Goal: Task Accomplishment & Management: Use online tool/utility

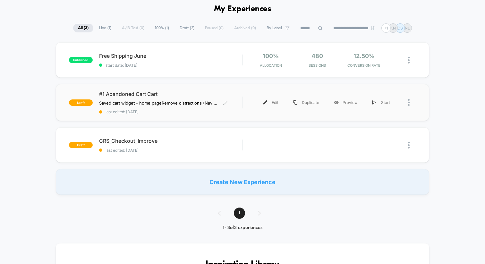
click at [183, 93] on span "#1 Abandoned Cart Cart" at bounding box center [170, 94] width 143 height 6
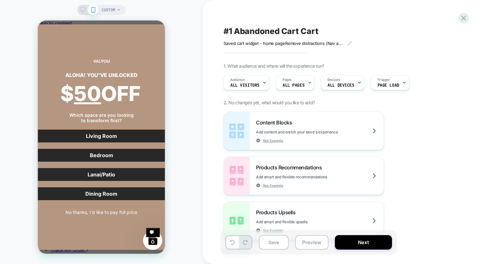
click at [86, 9] on div at bounding box center [88, 10] width 16 height 6
click at [84, 9] on icon at bounding box center [83, 10] width 6 height 6
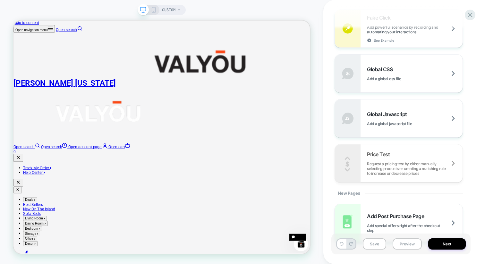
scroll to position [406, 0]
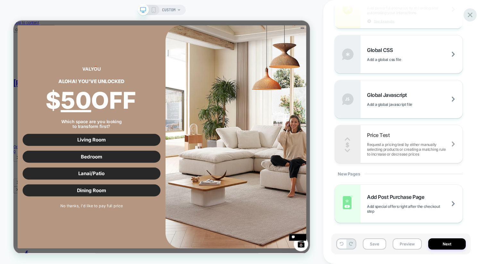
click at [469, 16] on icon at bounding box center [469, 15] width 5 height 5
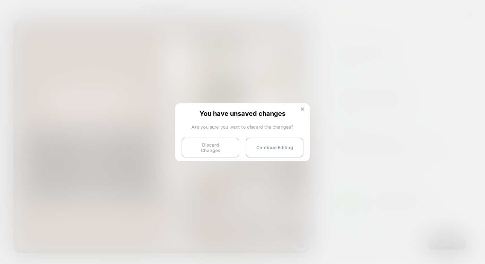
click at [217, 141] on button "Discard Changes" at bounding box center [210, 148] width 58 height 20
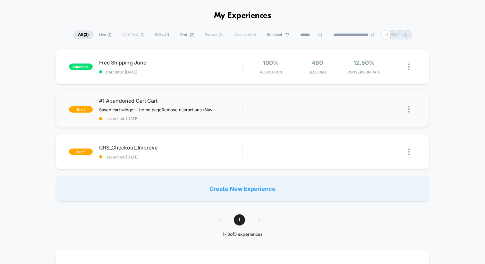
scroll to position [19, 0]
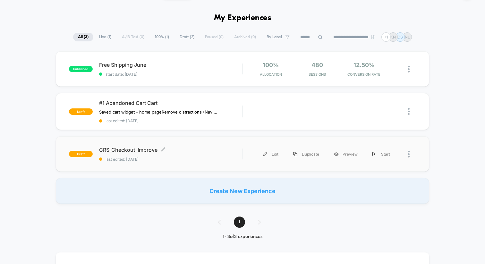
click at [193, 147] on span "CRS_Checkout_Improve Click to edit experience details" at bounding box center [170, 150] width 143 height 6
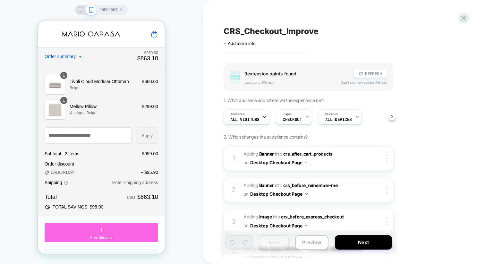
click at [81, 57] on icon at bounding box center [80, 56] width 3 height 3
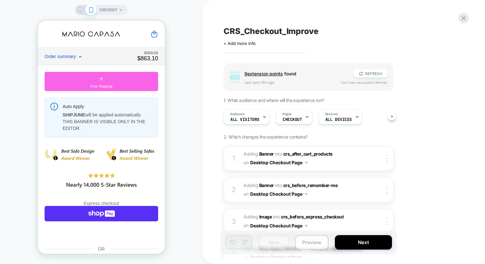
click at [306, 242] on button "Preview" at bounding box center [311, 242] width 33 height 14
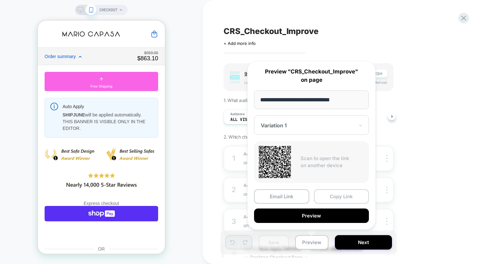
click at [329, 199] on button "Copy Link" at bounding box center [341, 196] width 55 height 14
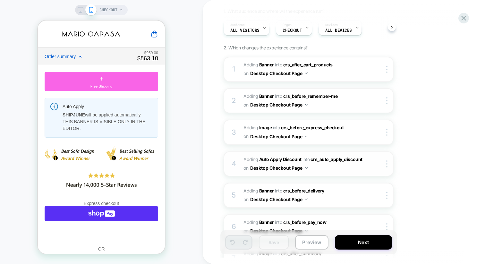
scroll to position [414, 0]
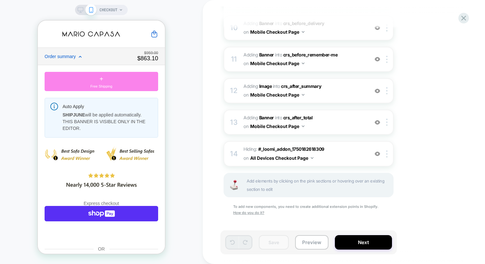
click at [119, 80] on div "+ Free Shipping" at bounding box center [101, 81] width 113 height 19
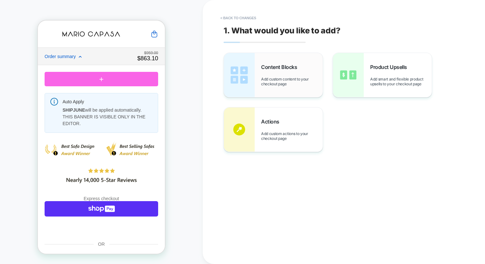
click at [271, 76] on div "Content Blocks Add custom content to your checkout page" at bounding box center [292, 75] width 62 height 22
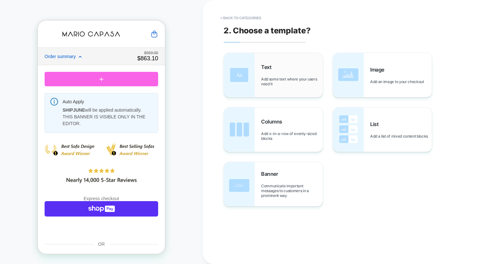
click at [277, 77] on span "Add some text where your users need it" at bounding box center [292, 82] width 62 height 10
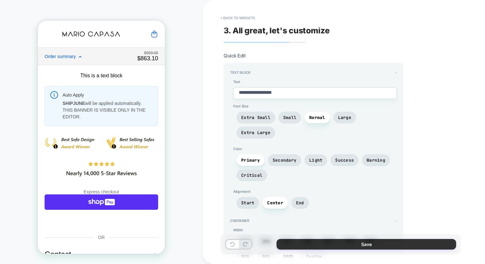
click at [294, 242] on button "Save" at bounding box center [366, 244] width 180 height 11
type textarea "*"
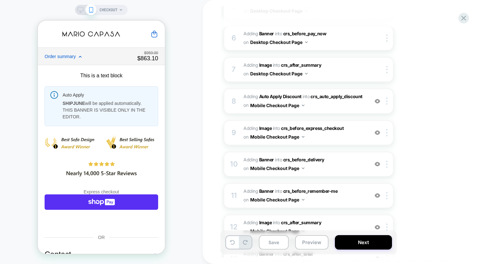
scroll to position [272, 0]
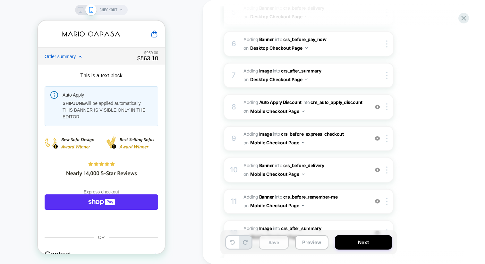
click at [273, 245] on button "Save" at bounding box center [274, 242] width 30 height 14
click at [305, 245] on button "Preview" at bounding box center [311, 242] width 33 height 14
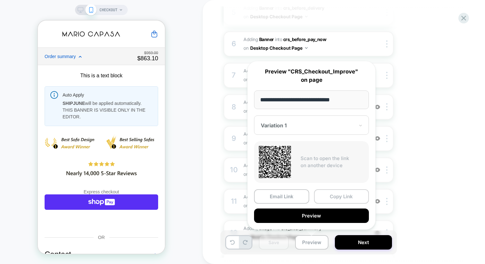
click at [331, 197] on button "Copy Link" at bounding box center [341, 196] width 55 height 14
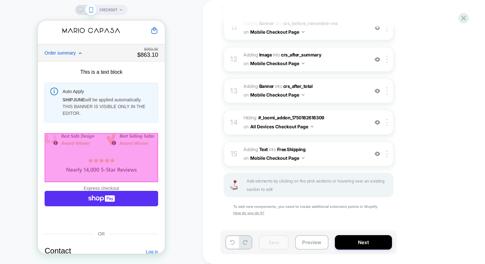
scroll to position [0, 0]
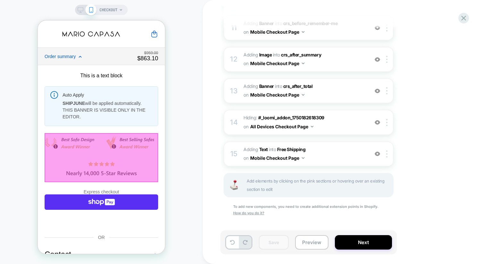
click at [302, 238] on button "Preview" at bounding box center [311, 242] width 33 height 14
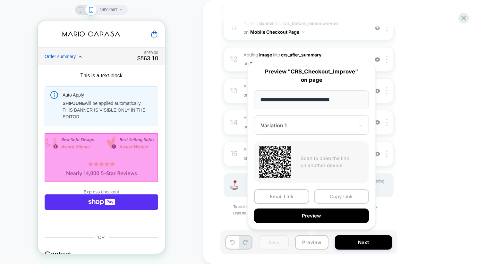
click at [324, 198] on button "Copy Link" at bounding box center [341, 196] width 55 height 14
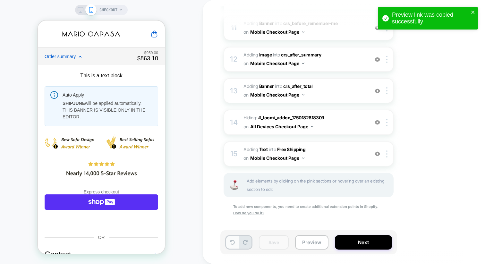
click at [230, 241] on icon at bounding box center [232, 242] width 5 height 5
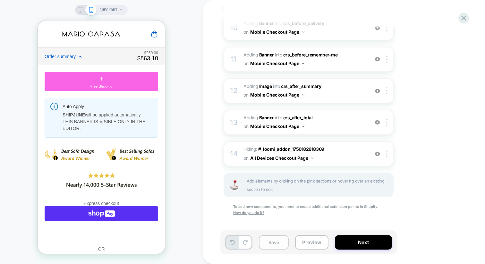
click at [278, 244] on button "Save" at bounding box center [274, 242] width 30 height 14
click at [312, 158] on img at bounding box center [312, 158] width 3 height 2
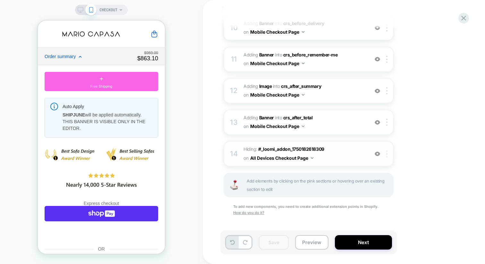
click at [388, 153] on div at bounding box center [387, 153] width 11 height 7
click at [81, 10] on icon at bounding box center [81, 10] width 6 height 6
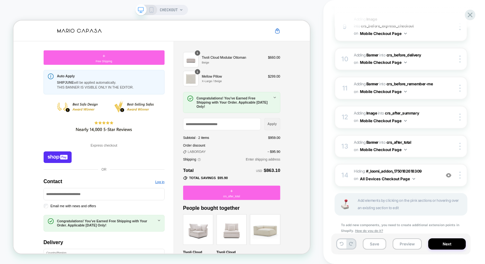
scroll to position [402, 0]
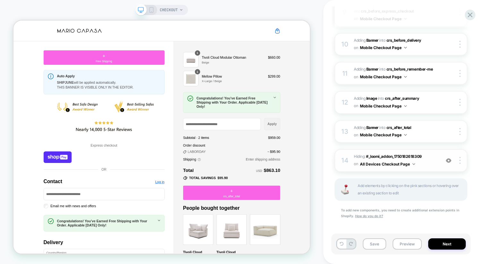
click at [449, 159] on img at bounding box center [448, 160] width 5 height 5
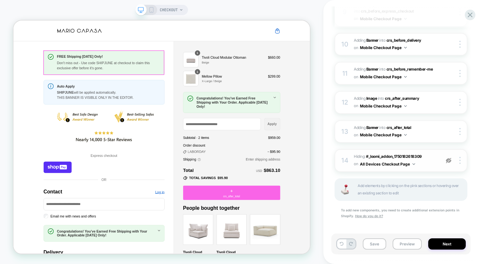
click at [184, 83] on div "Don't miss out - Use code SHIPJUNE at checkout to claim this exclusive offer be…" at bounding box center [140, 80] width 138 height 13
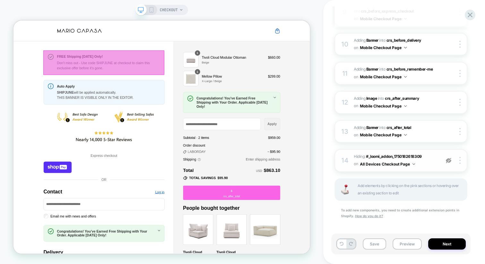
click at [184, 83] on div at bounding box center [133, 76] width 161 height 33
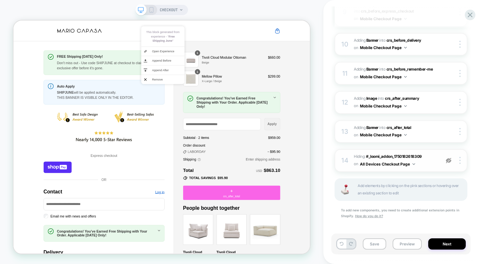
click at [153, 82] on body "**********" at bounding box center [210, 176] width 395 height 310
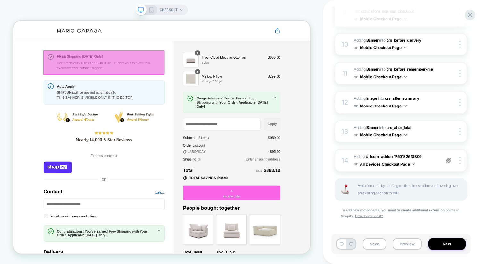
click at [187, 80] on div at bounding box center [133, 76] width 161 height 33
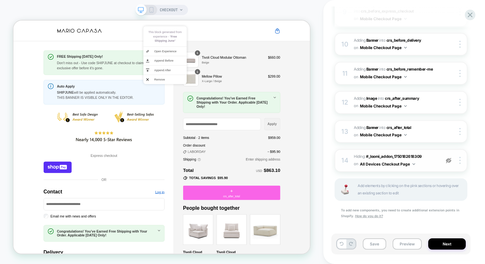
click at [362, 160] on button "All Devices Checkout Page" at bounding box center [387, 164] width 55 height 8
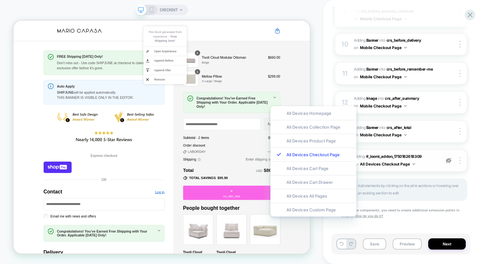
click at [370, 160] on button "All Devices Checkout Page" at bounding box center [387, 164] width 55 height 8
click at [422, 163] on span "Hiding : #_loomi_addon_1750182618309 #_loomi_addon_1750182618309 on All Devices…" at bounding box center [395, 160] width 83 height 15
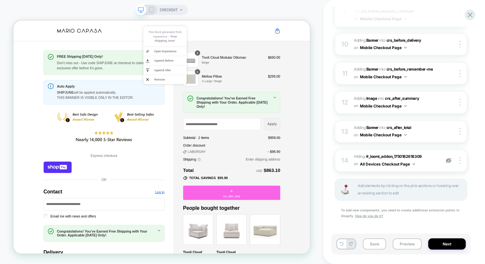
click at [449, 158] on img at bounding box center [448, 160] width 5 height 5
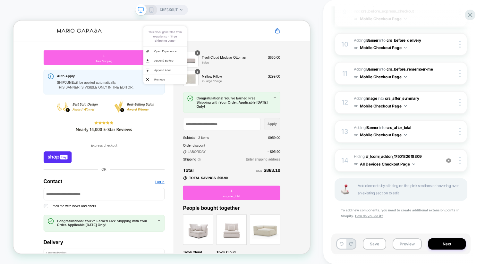
click at [449, 158] on img at bounding box center [448, 160] width 5 height 5
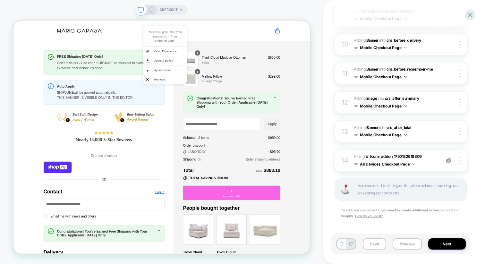
click at [461, 159] on div at bounding box center [461, 160] width 12 height 7
click at [473, 163] on div "CRS_Checkout_Improve Click to edit experience details + Add more info Group 9 e…" at bounding box center [403, 132] width 139 height 264
click at [340, 155] on div "14 Hiding : #_loomi_addon_1750182618309 #_loomi_addon_1750182618309 on All Devi…" at bounding box center [400, 160] width 133 height 23
click at [367, 161] on button "All Devices Checkout Page" at bounding box center [387, 164] width 55 height 8
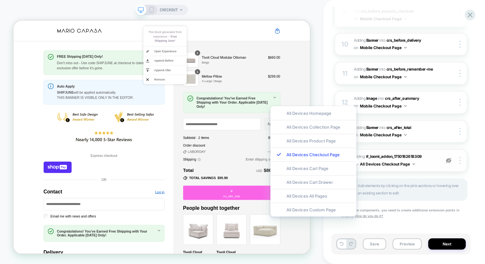
click at [400, 167] on div "14 Hiding : #_loomi_addon_1750182618309 #_loomi_addon_1750182618309 on All Devi…" at bounding box center [400, 160] width 133 height 23
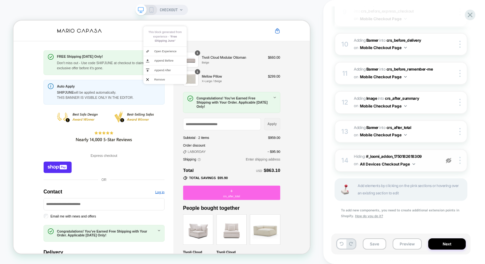
click at [403, 162] on button "All Devices Checkout Page" at bounding box center [387, 164] width 55 height 8
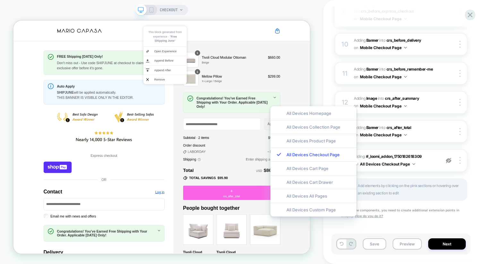
click at [415, 178] on div "Add elements by clicking on the pink sections or hovering over an existing sect…" at bounding box center [400, 189] width 133 height 22
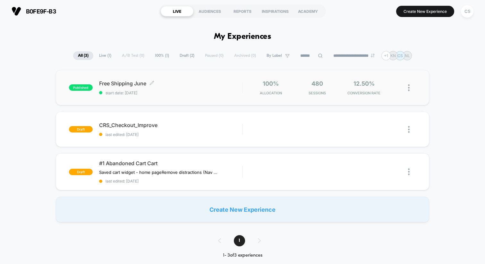
click at [132, 86] on span "Free Shipping June Click to edit experience details" at bounding box center [170, 83] width 143 height 6
click at [408, 85] on img at bounding box center [409, 87] width 2 height 7
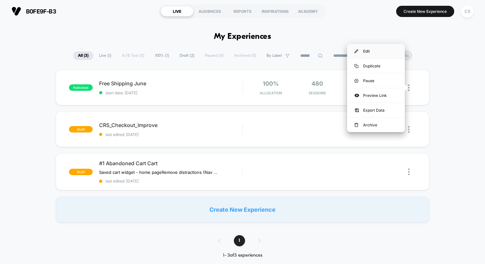
click at [384, 54] on div "Edit" at bounding box center [376, 51] width 58 height 14
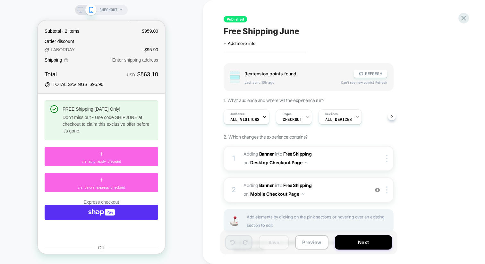
scroll to position [36, 0]
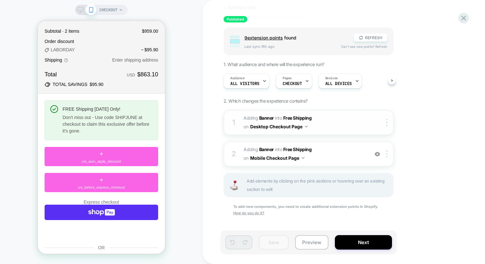
click at [385, 126] on div "1 #_loomi_addon_1750182618309 Adding Banner INTO Free Shipping Free Shipping on…" at bounding box center [308, 122] width 170 height 25
click at [386, 121] on img at bounding box center [386, 122] width 1 height 7
click at [400, 117] on div "Group 9 extension point s found REFRESH Last sync: 16h ago Can't see new points…" at bounding box center [340, 129] width 234 height 205
click at [388, 151] on div at bounding box center [387, 153] width 11 height 7
click at [385, 153] on div at bounding box center [387, 153] width 11 height 7
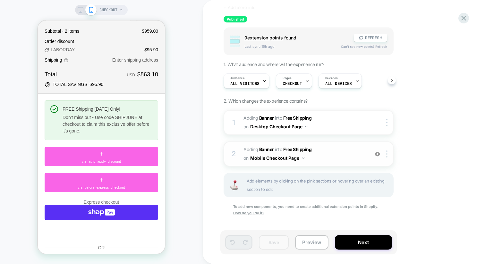
click at [390, 149] on div "2 #_loomi_addon_1750183540552 Adding Banner INTO Free Shipping Free Shipping on…" at bounding box center [308, 153] width 170 height 25
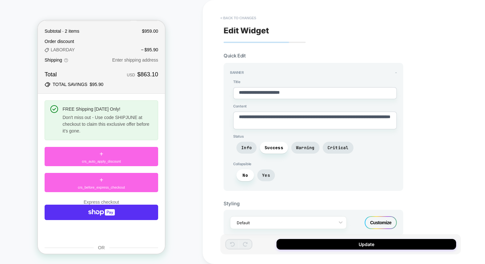
click at [238, 19] on button "< Back to changes" at bounding box center [238, 18] width 42 height 10
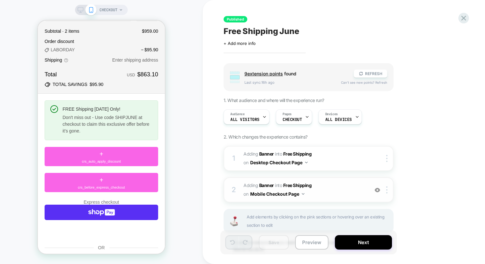
click at [377, 190] on img at bounding box center [376, 189] width 5 height 5
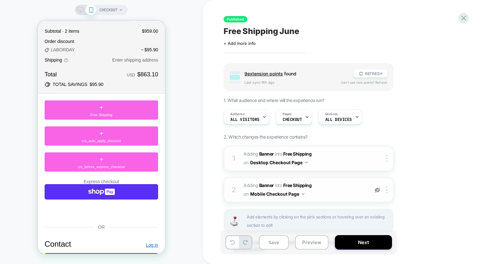
click at [305, 161] on button "Desktop Checkout Page" at bounding box center [278, 162] width 57 height 9
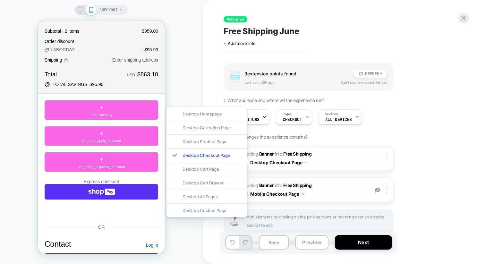
click at [388, 157] on div at bounding box center [387, 158] width 11 height 7
click at [378, 172] on div "Target All Devices" at bounding box center [387, 174] width 57 height 18
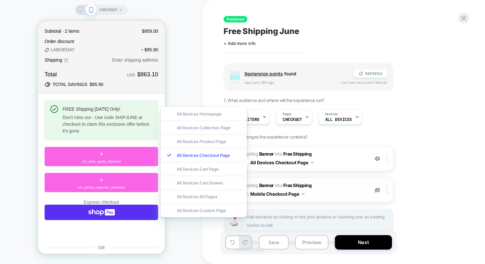
click at [405, 161] on div "Group 9 extension point s found REFRESH Last sync: 16h ago Can't see new points…" at bounding box center [340, 165] width 234 height 205
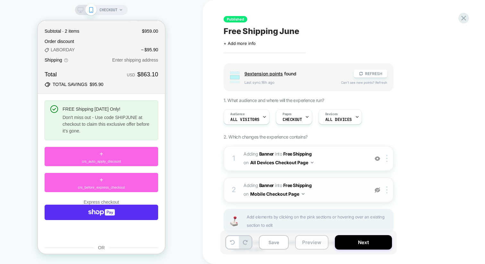
click at [319, 239] on button "Preview" at bounding box center [311, 242] width 33 height 14
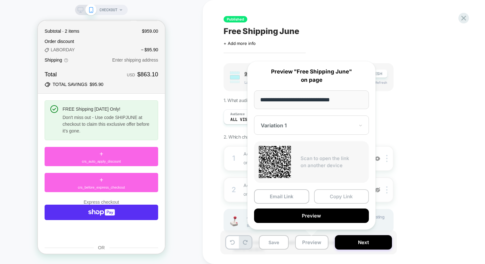
click at [321, 201] on button "Copy Link" at bounding box center [341, 196] width 55 height 14
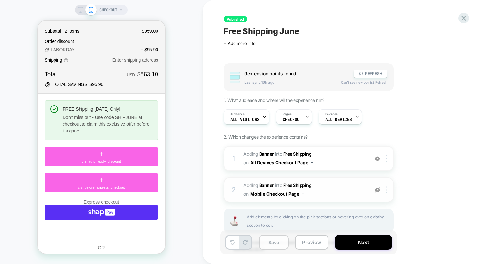
click at [276, 240] on button "Save" at bounding box center [274, 242] width 30 height 14
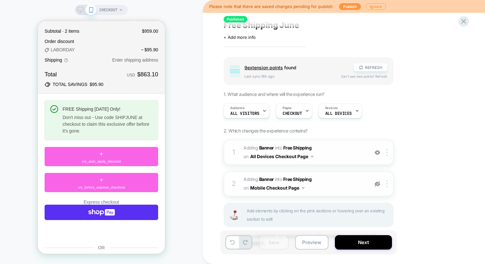
scroll to position [6, 0]
click at [234, 240] on icon at bounding box center [232, 242] width 5 height 5
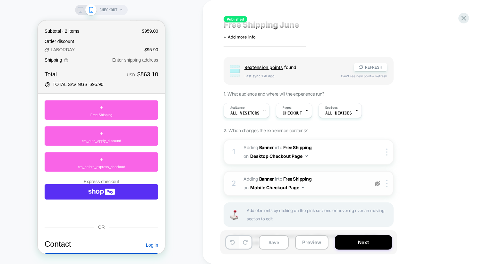
click at [236, 241] on button at bounding box center [232, 242] width 13 height 13
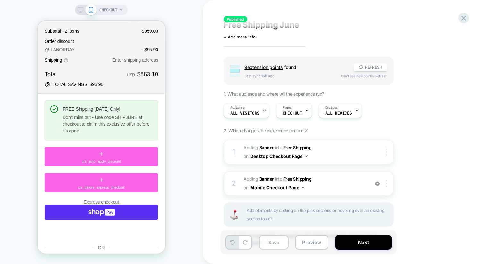
click at [266, 240] on button "Save" at bounding box center [274, 242] width 30 height 14
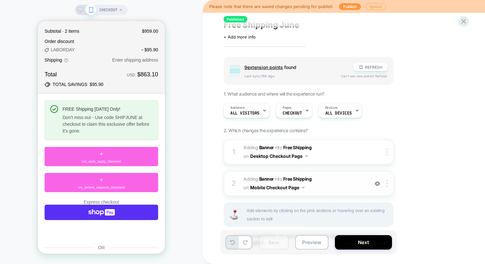
click at [375, 5] on button "Ignore" at bounding box center [375, 6] width 20 height 7
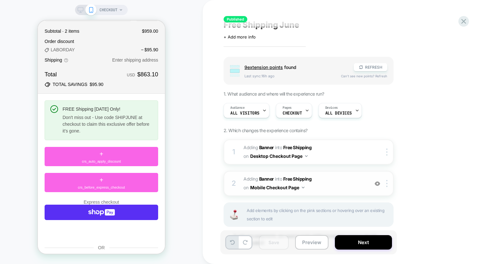
scroll to position [0, 0]
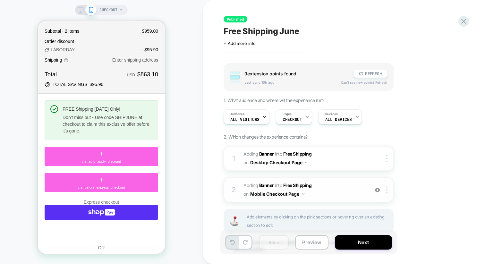
click at [78, 7] on rect at bounding box center [80, 9] width 5 height 4
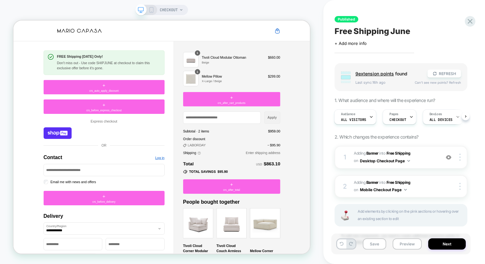
click at [480, 191] on div "Published Free Shipping June Click to edit experience details + Add more info G…" at bounding box center [404, 132] width 162 height 264
click at [407, 161] on button "Desktop Checkout Page" at bounding box center [385, 161] width 50 height 8
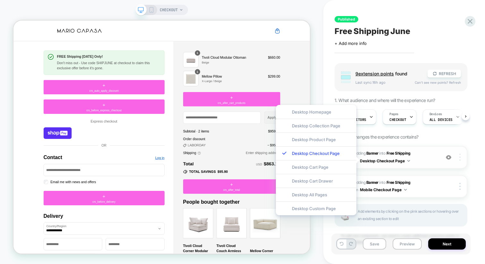
click at [461, 157] on div at bounding box center [461, 157] width 12 height 7
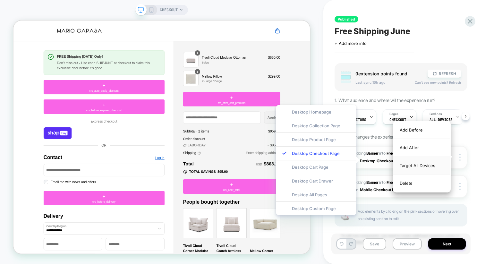
click at [437, 164] on div "Target All Devices" at bounding box center [421, 166] width 57 height 18
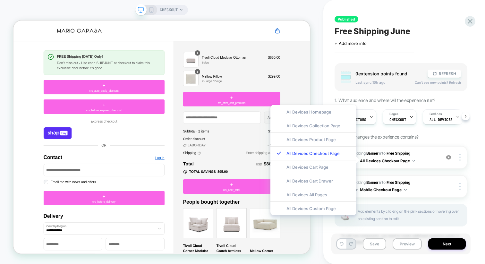
click at [469, 153] on div "Published Free Shipping June Click to edit experience details + Add more info G…" at bounding box center [400, 131] width 139 height 251
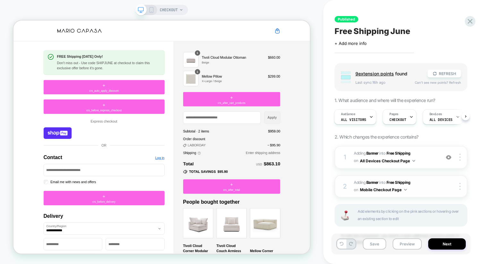
click at [445, 183] on div at bounding box center [454, 186] width 24 height 7
click at [459, 183] on img at bounding box center [459, 186] width 1 height 7
click at [149, 12] on icon at bounding box center [151, 10] width 6 height 6
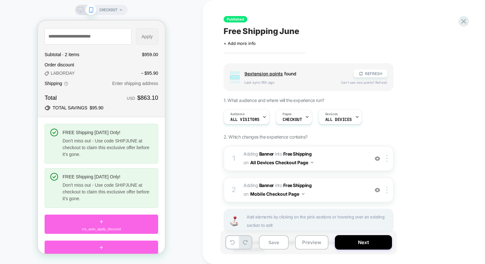
scroll to position [99, 0]
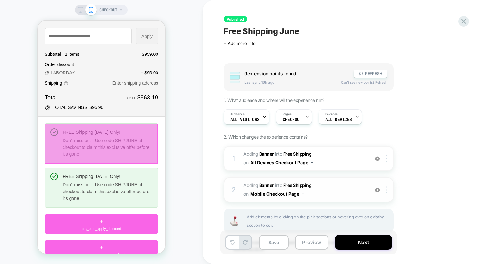
click at [377, 190] on img at bounding box center [376, 189] width 5 height 5
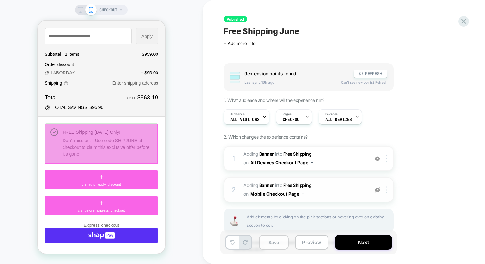
click at [283, 241] on button "Save" at bounding box center [274, 242] width 30 height 14
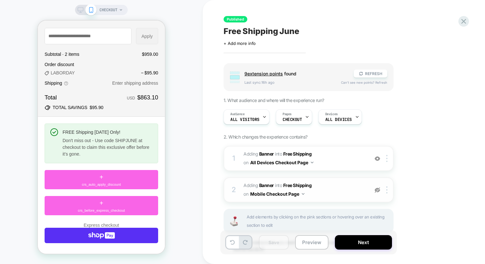
click at [80, 9] on icon at bounding box center [81, 10] width 6 height 6
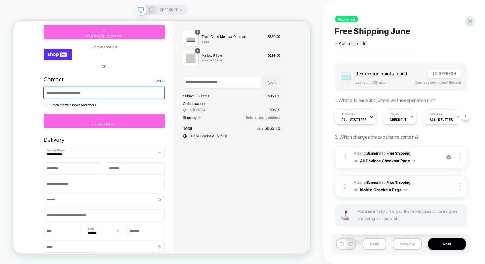
click at [295, 135] on div "CHECKOUT Published Free Shipping June Click to edit experience details + Add mo…" at bounding box center [242, 132] width 485 height 264
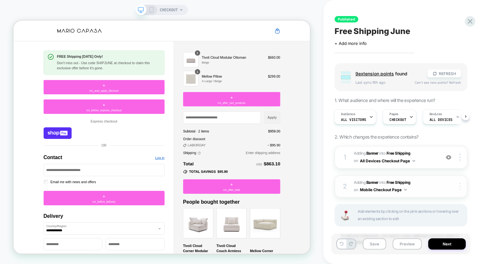
click at [458, 186] on div at bounding box center [461, 186] width 12 height 7
click at [407, 195] on div "Delete" at bounding box center [421, 194] width 57 height 17
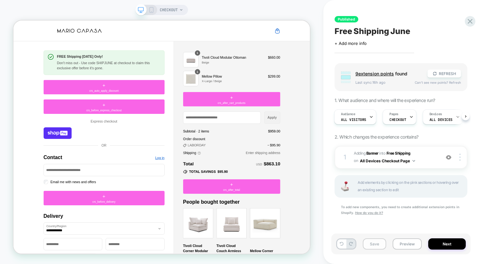
click at [376, 242] on button "Save" at bounding box center [374, 243] width 23 height 11
click at [150, 13] on div "CHECKOUT" at bounding box center [161, 10] width 53 height 10
click at [151, 9] on icon at bounding box center [151, 10] width 6 height 6
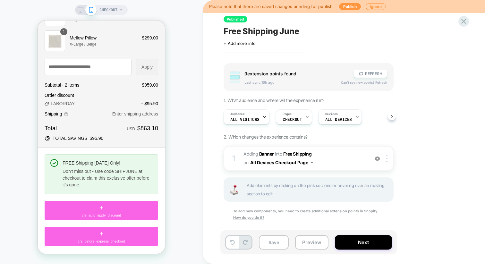
scroll to position [6, 0]
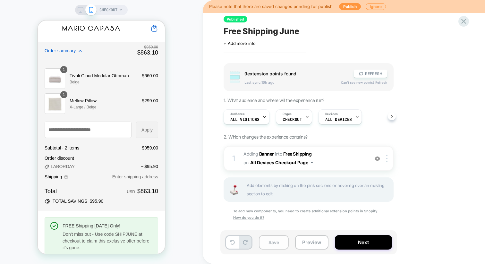
click at [276, 243] on button "Save" at bounding box center [274, 242] width 30 height 14
click at [345, 6] on button "Publish" at bounding box center [350, 6] width 22 height 7
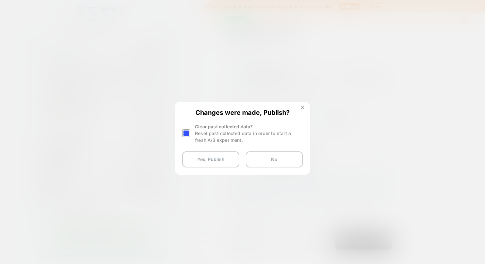
click at [301, 106] on img at bounding box center [302, 107] width 3 height 3
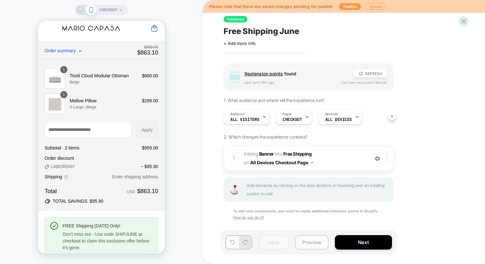
click at [314, 243] on button "Preview" at bounding box center [311, 242] width 33 height 14
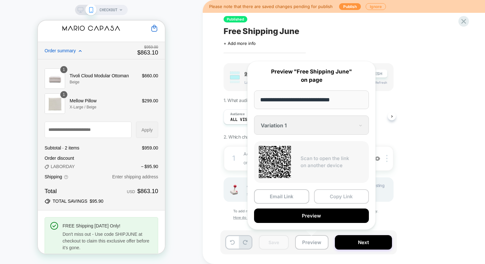
click at [323, 199] on button "Copy Link" at bounding box center [341, 196] width 55 height 14
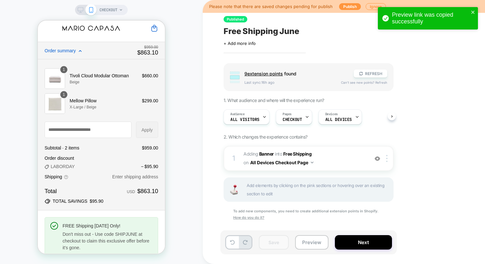
click at [79, 9] on icon at bounding box center [81, 10] width 6 height 6
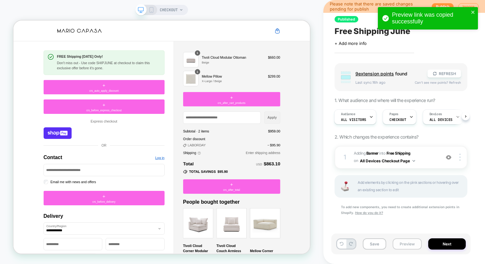
click at [397, 243] on button "Preview" at bounding box center [406, 243] width 29 height 11
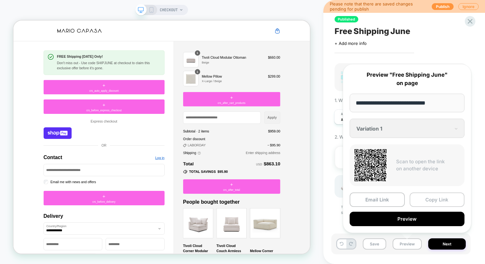
click at [430, 199] on button "Copy Link" at bounding box center [436, 199] width 55 height 14
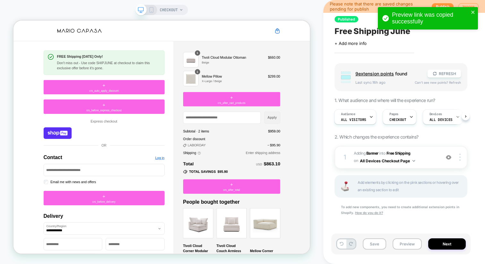
click at [321, 58] on div "CHECKOUT" at bounding box center [161, 131] width 323 height 251
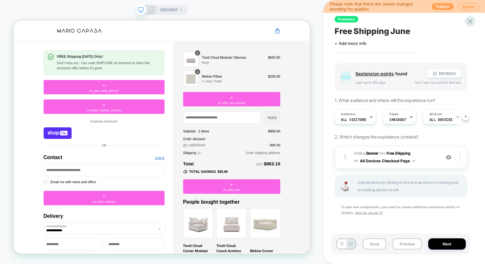
click at [442, 6] on button "Publish" at bounding box center [443, 6] width 22 height 7
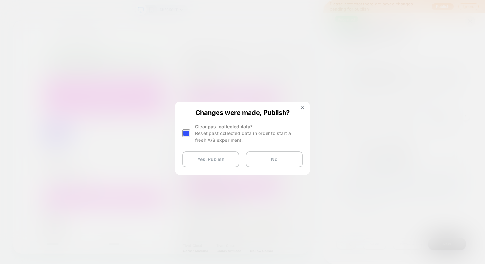
click at [196, 132] on div "Reset past collected data in order to start a fresh A/B experiment." at bounding box center [249, 136] width 108 height 13
click at [184, 132] on div at bounding box center [186, 133] width 8 height 8
click at [224, 158] on button "Yes, Publish" at bounding box center [210, 159] width 57 height 16
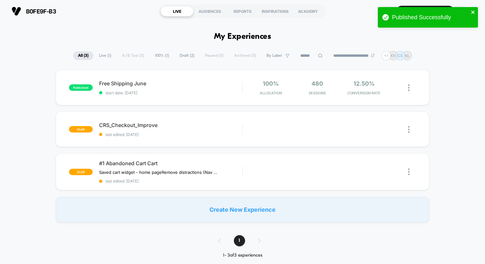
click at [475, 12] on icon "close" at bounding box center [473, 12] width 4 height 5
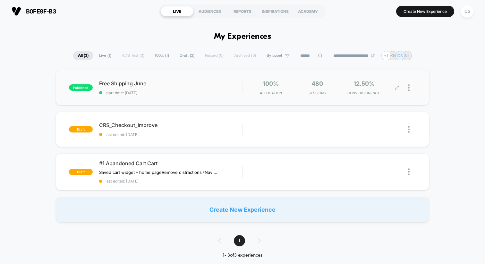
click at [336, 89] on div "480 Sessions" at bounding box center [317, 87] width 43 height 15
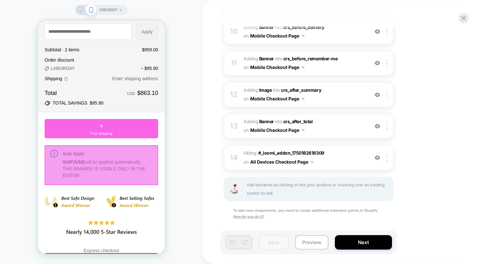
scroll to position [410, 0]
click at [317, 243] on button "Preview" at bounding box center [311, 242] width 33 height 14
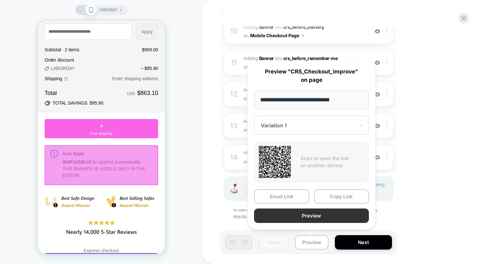
click at [315, 217] on button "Preview" at bounding box center [311, 215] width 115 height 14
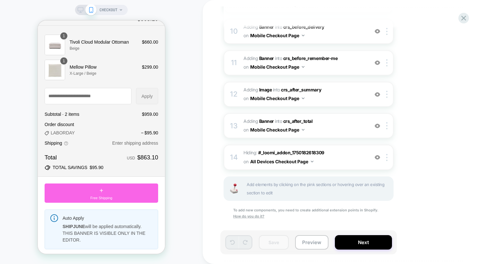
scroll to position [60, 0]
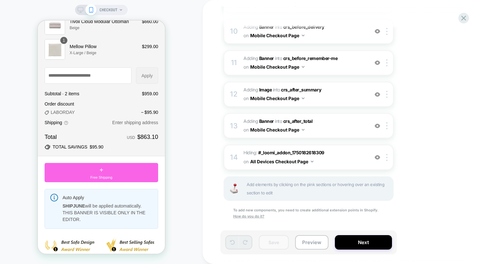
click at [82, 12] on icon at bounding box center [81, 10] width 6 height 6
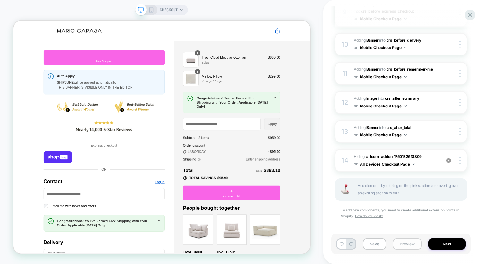
click at [399, 242] on button "Preview" at bounding box center [406, 243] width 29 height 11
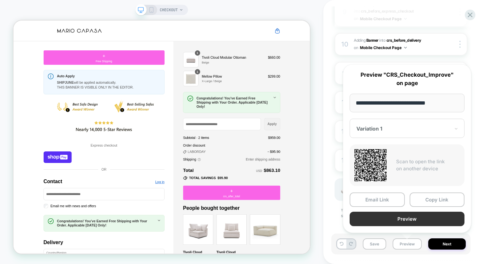
click at [393, 219] on button "Preview" at bounding box center [406, 219] width 115 height 14
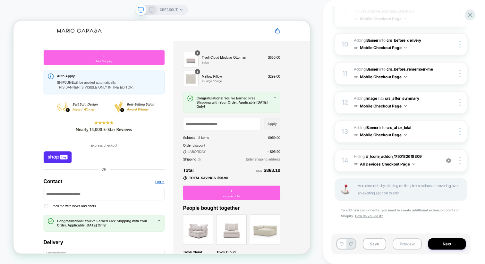
click at [407, 246] on button "Preview" at bounding box center [406, 243] width 29 height 11
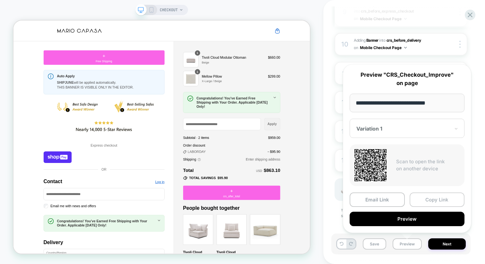
click at [430, 199] on button "Copy Link" at bounding box center [436, 199] width 55 height 14
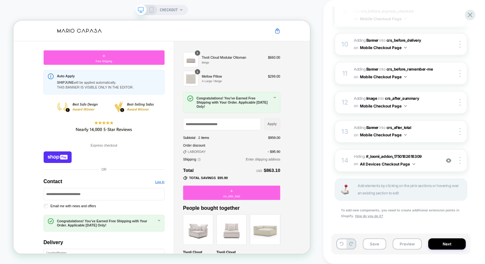
click at [152, 11] on icon at bounding box center [151, 10] width 6 height 6
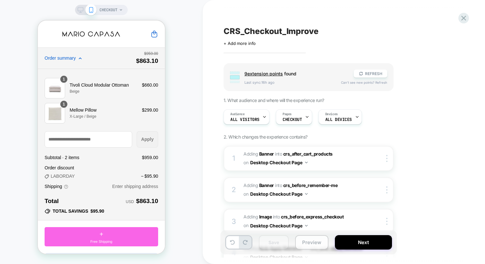
click at [318, 242] on button "Preview" at bounding box center [311, 242] width 33 height 14
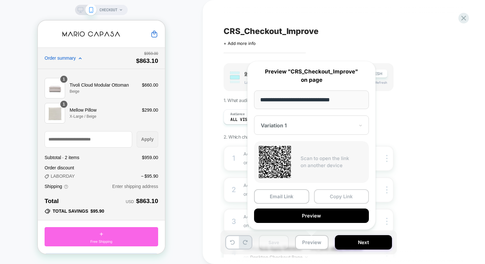
click at [330, 196] on button "Copy Link" at bounding box center [341, 196] width 55 height 14
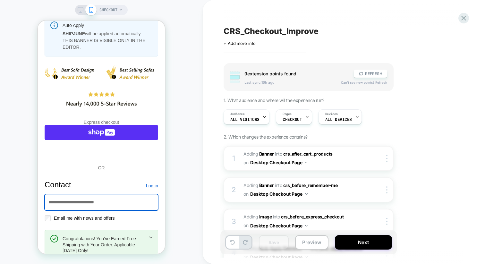
scroll to position [257, 0]
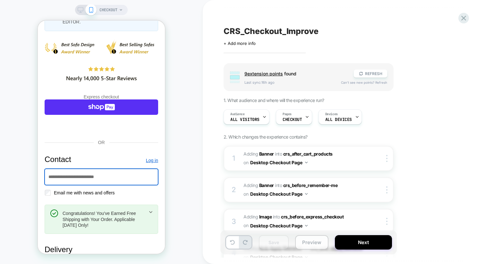
click at [304, 243] on button "Preview" at bounding box center [311, 242] width 33 height 14
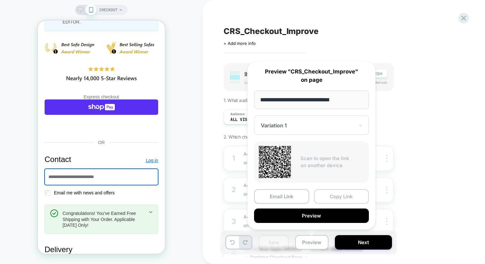
click at [341, 197] on button "Copy Link" at bounding box center [341, 196] width 55 height 14
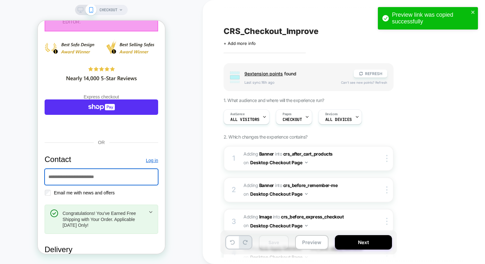
click at [81, 9] on icon at bounding box center [81, 10] width 6 height 6
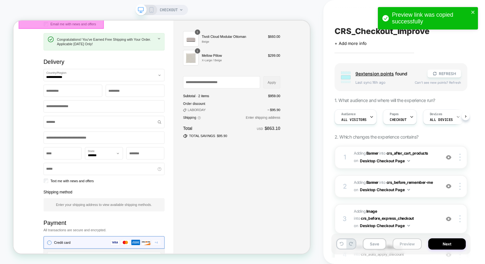
scroll to position [0, 0]
click at [407, 246] on button "Preview" at bounding box center [406, 243] width 29 height 11
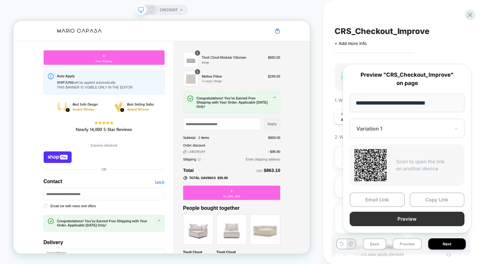
scroll to position [0, 0]
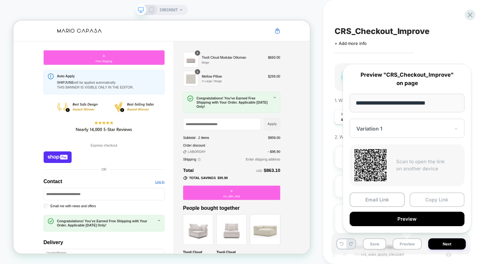
click at [427, 202] on button "Copy Link" at bounding box center [436, 199] width 55 height 14
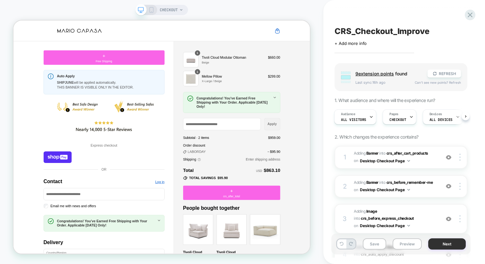
click at [456, 246] on button "Next" at bounding box center [447, 243] width 38 height 11
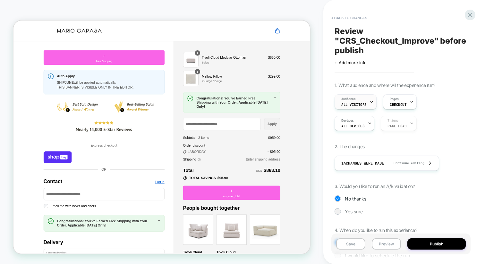
click at [369, 99] on div at bounding box center [371, 102] width 4 height 14
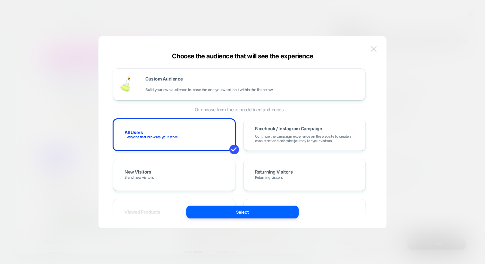
click at [374, 47] on img at bounding box center [374, 48] width 6 height 5
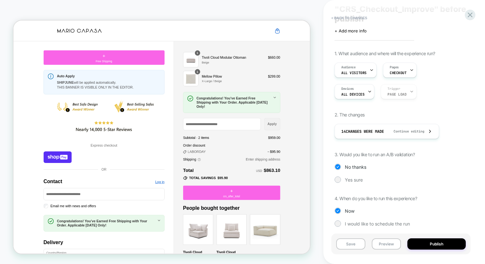
scroll to position [36, 0]
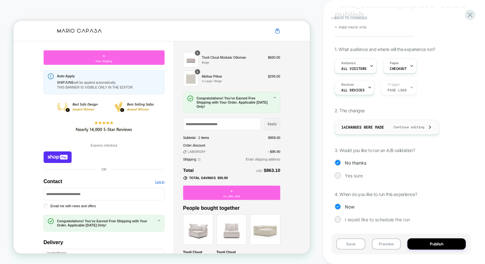
click at [432, 128] on icon at bounding box center [429, 127] width 5 height 5
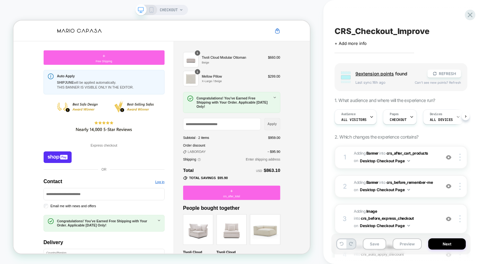
scroll to position [0, 0]
click at [441, 241] on button "Next" at bounding box center [447, 243] width 38 height 11
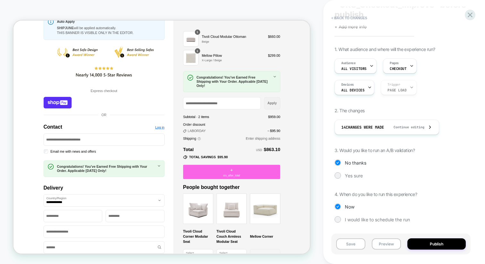
scroll to position [71, 0]
